Goal: Task Accomplishment & Management: Complete application form

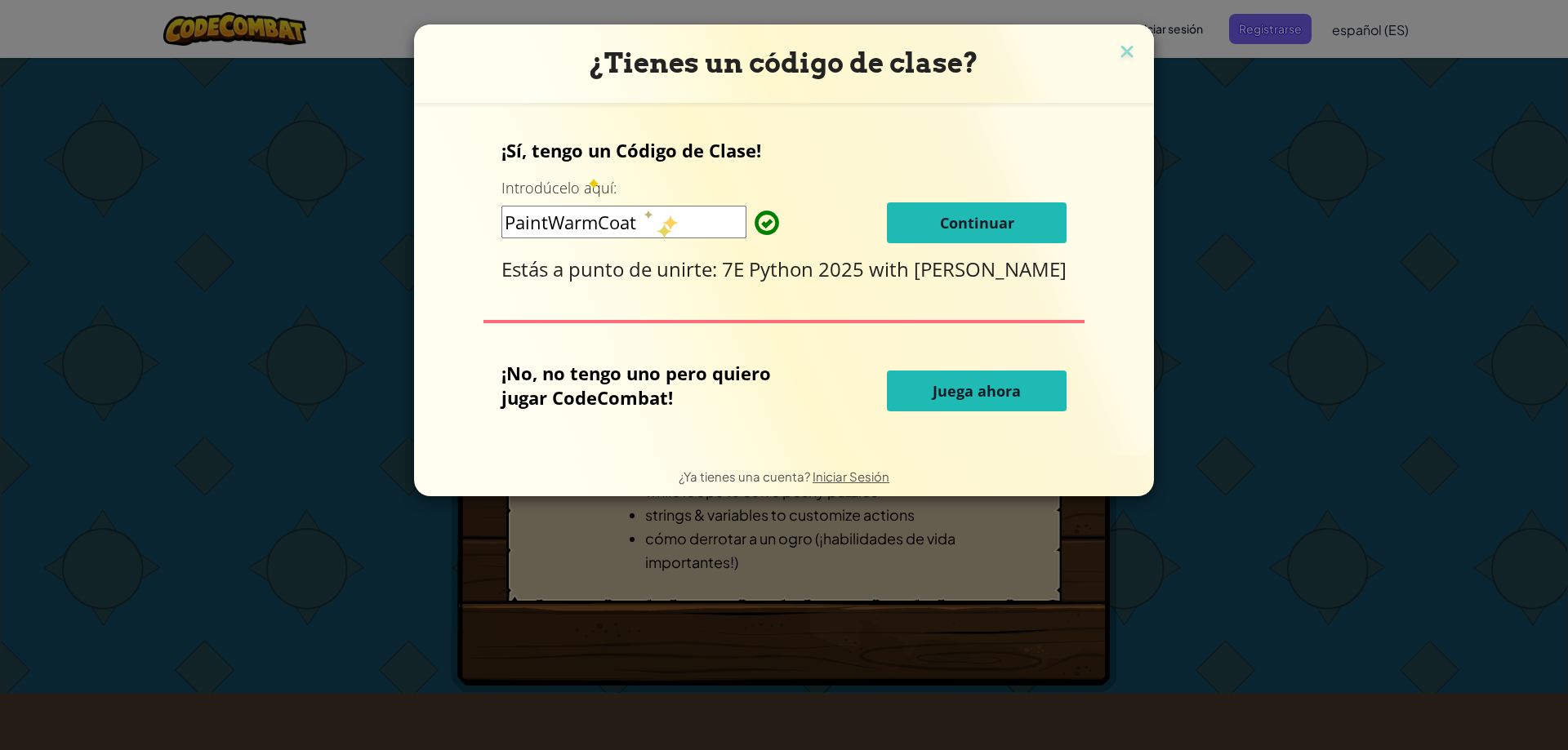
click at [654, 221] on input "PaintWarmCoat" at bounding box center [624, 222] width 245 height 33
click at [952, 245] on div "¡Sí, tengo un Código de Clase! Introdúcelo aquí: PaintWarmCoat Continuar Estás …" at bounding box center [784, 209] width 566 height 145
click at [953, 240] on button "Continuar" at bounding box center [977, 223] width 179 height 41
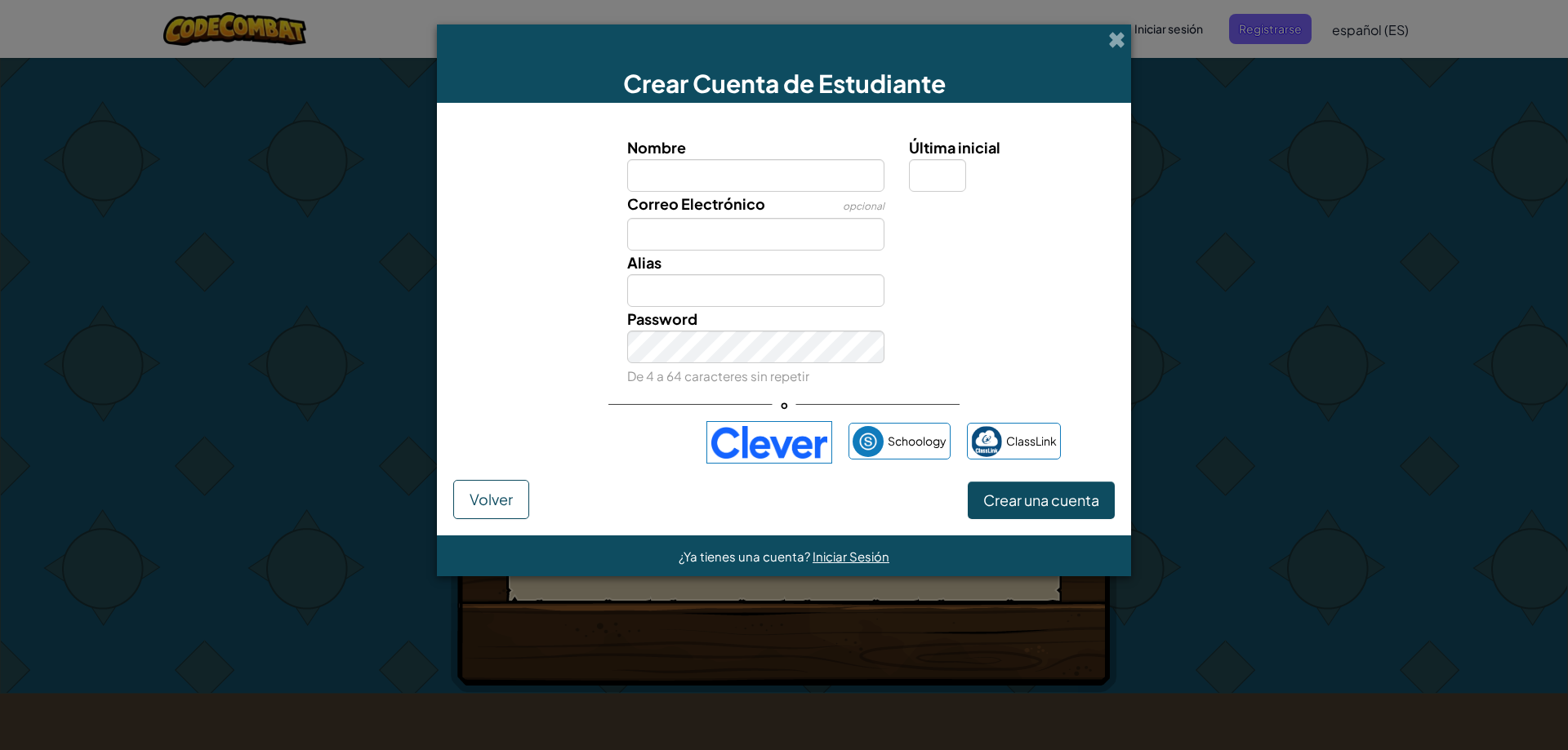
click at [536, 493] on div "Crear una cuenta Volver" at bounding box center [783, 500] width 661 height 39
click at [524, 497] on button "Volver" at bounding box center [491, 500] width 76 height 39
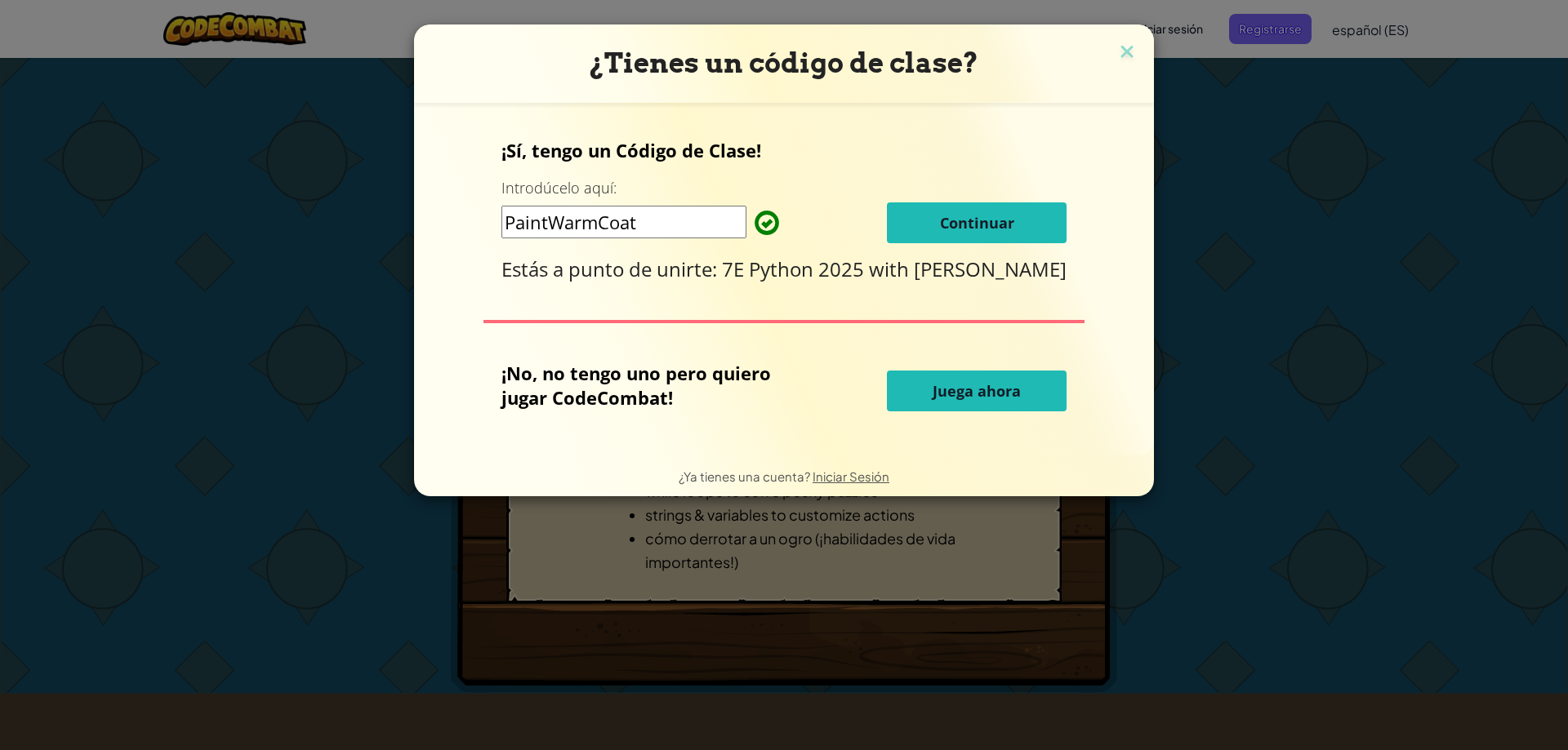
click at [946, 217] on span "Continuar" at bounding box center [977, 223] width 75 height 20
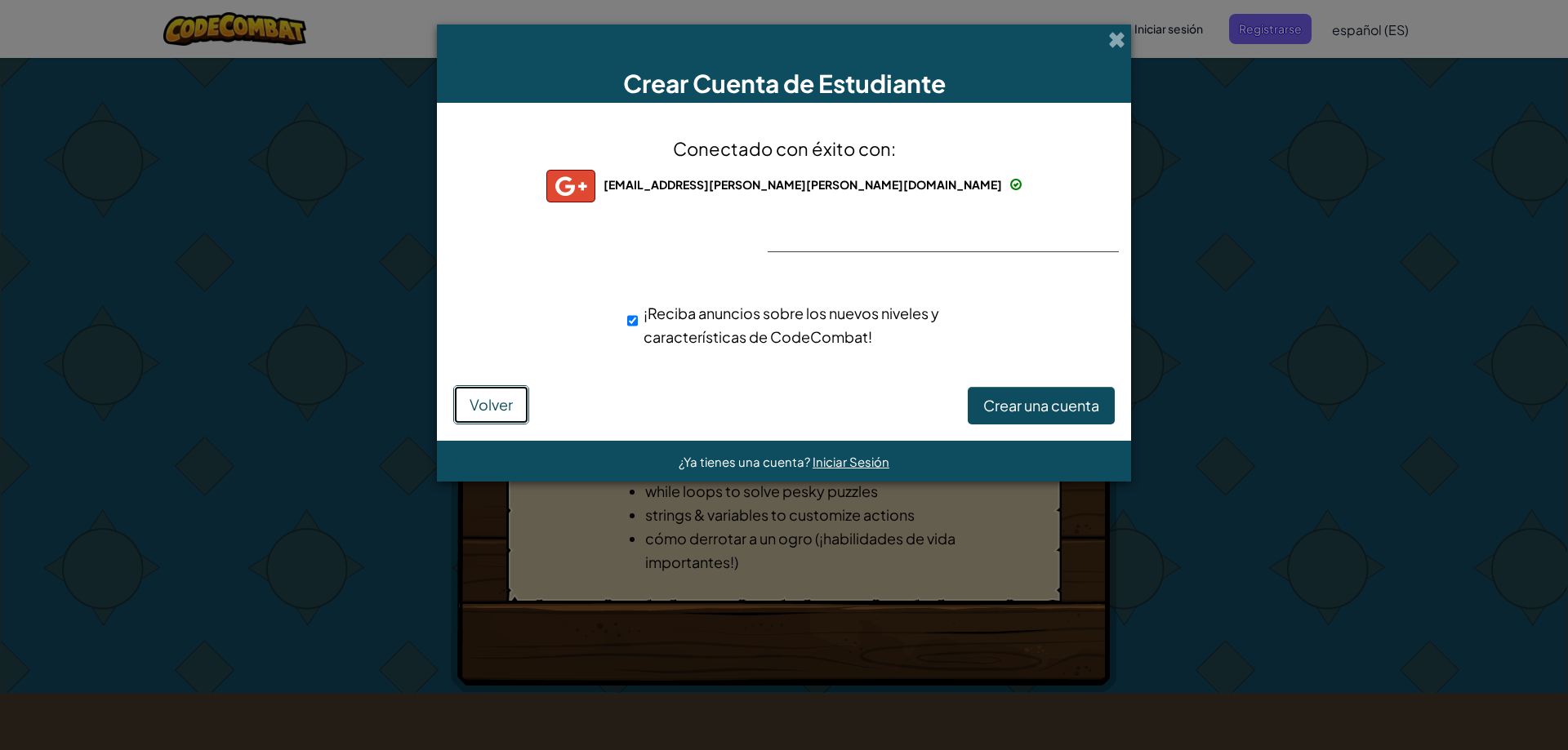
click at [471, 410] on span "Volver" at bounding box center [491, 404] width 44 height 19
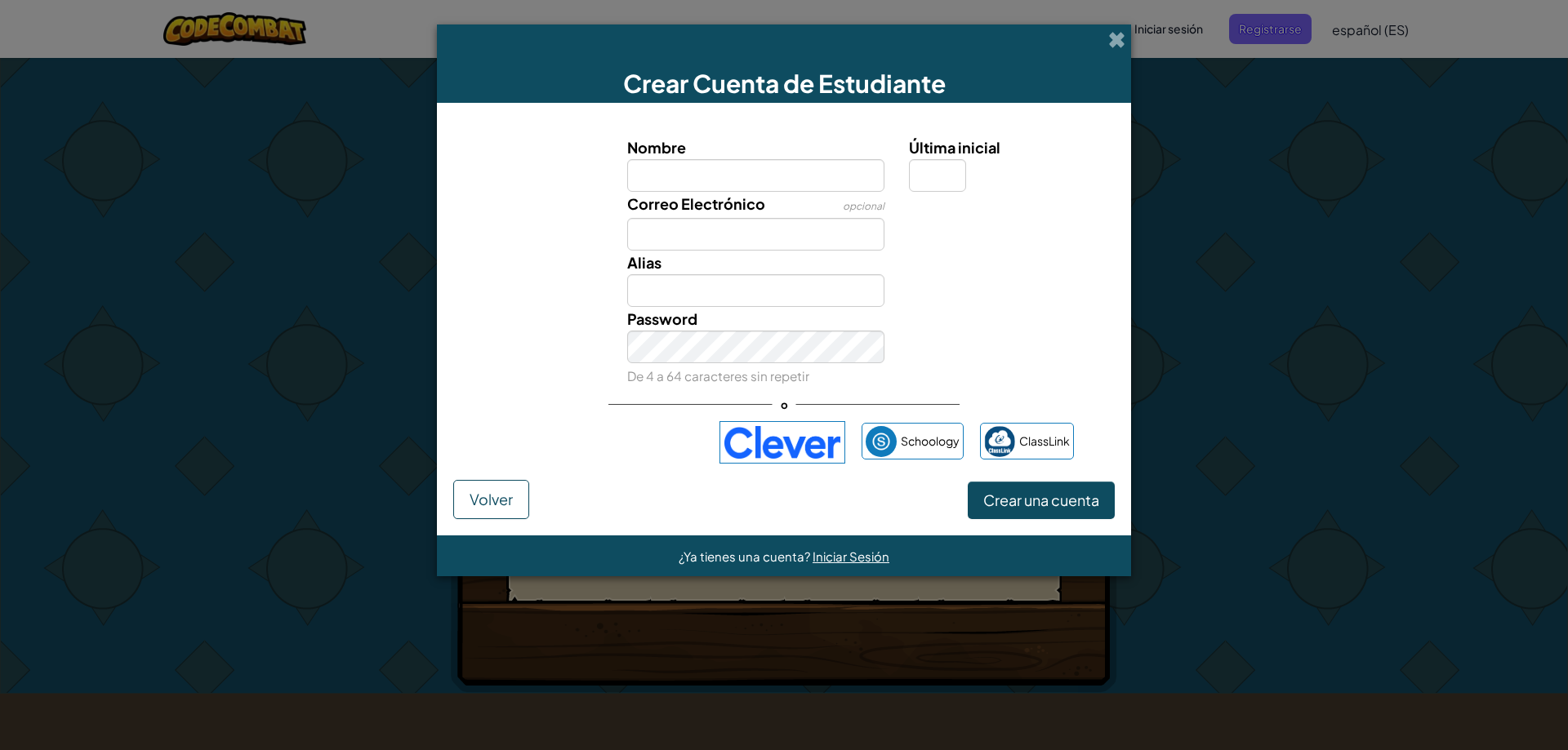
click at [929, 320] on div "Password De 4 a 64 caracteres sin repetir" at bounding box center [783, 347] width 677 height 81
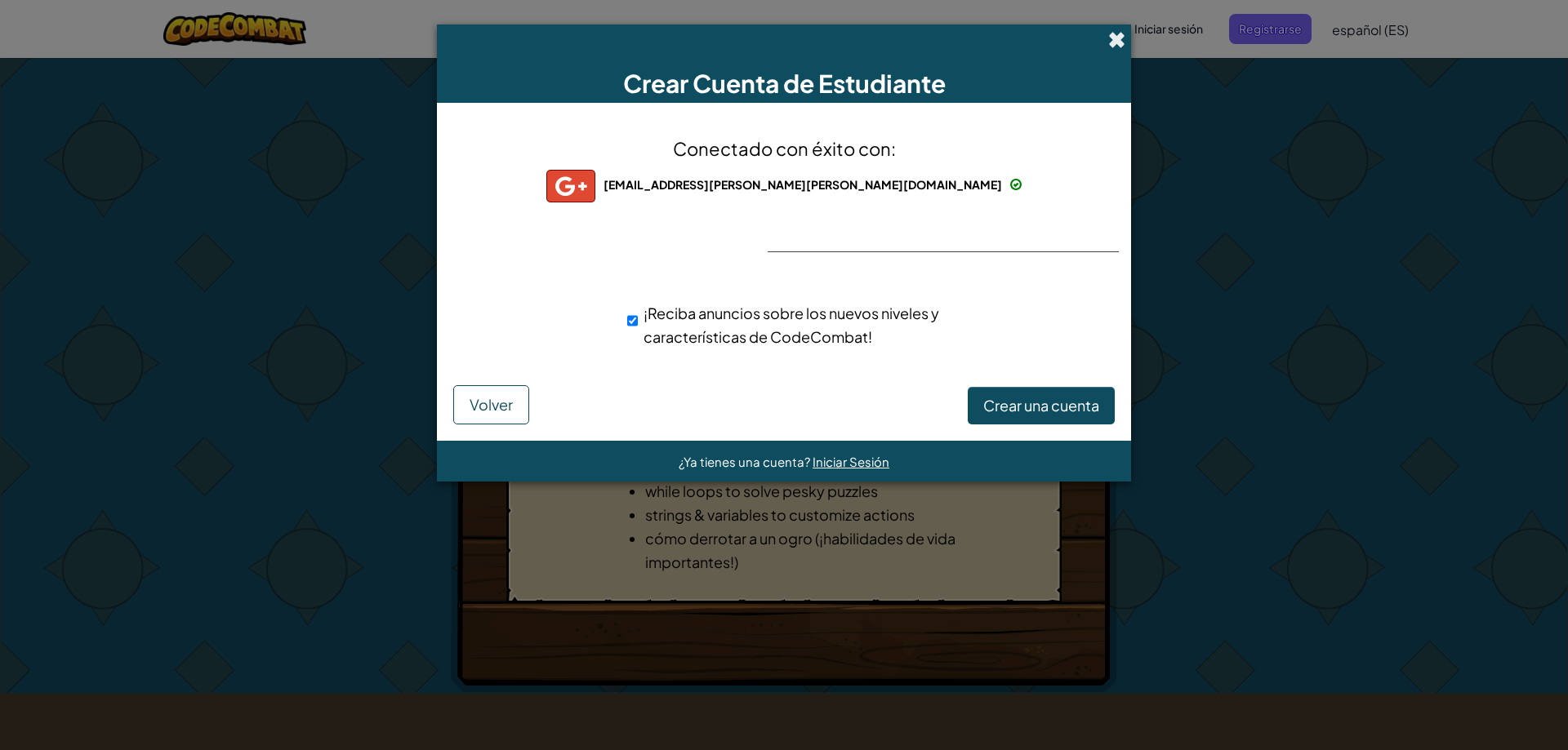
click at [1114, 39] on span at bounding box center [1116, 39] width 17 height 17
